Goal: Register for event/course

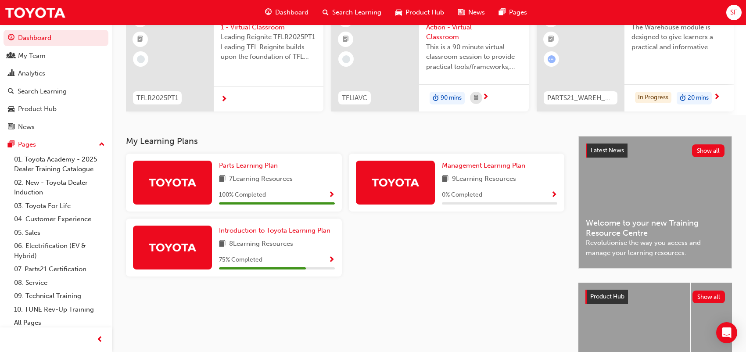
scroll to position [88, 0]
click at [41, 204] on link "03. Toyota For Life" at bounding box center [60, 206] width 98 height 14
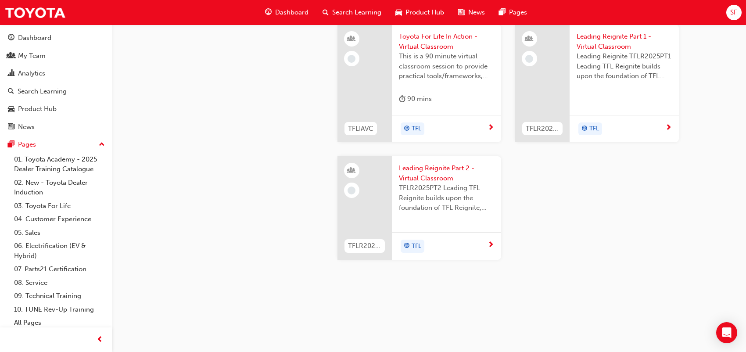
scroll to position [878, 0]
click at [412, 252] on span "TFL" at bounding box center [417, 246] width 10 height 10
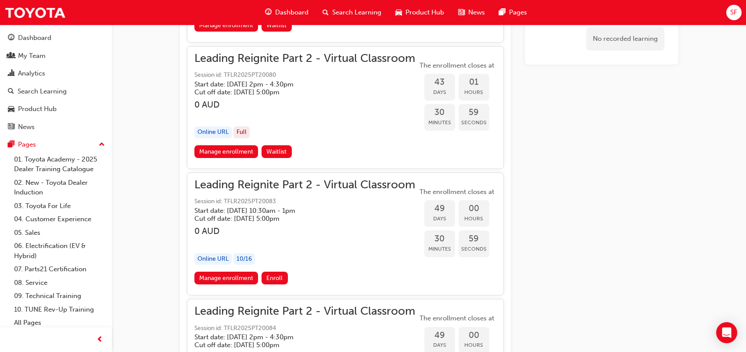
scroll to position [5833, 0]
click at [274, 275] on span "Enroll" at bounding box center [275, 278] width 16 height 7
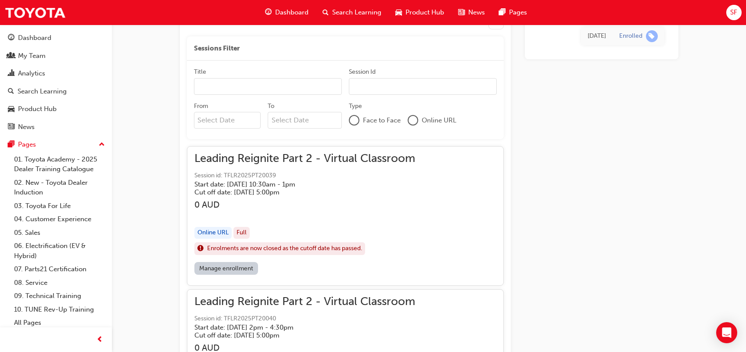
scroll to position [514, 0]
